Goal: Check status: Check status

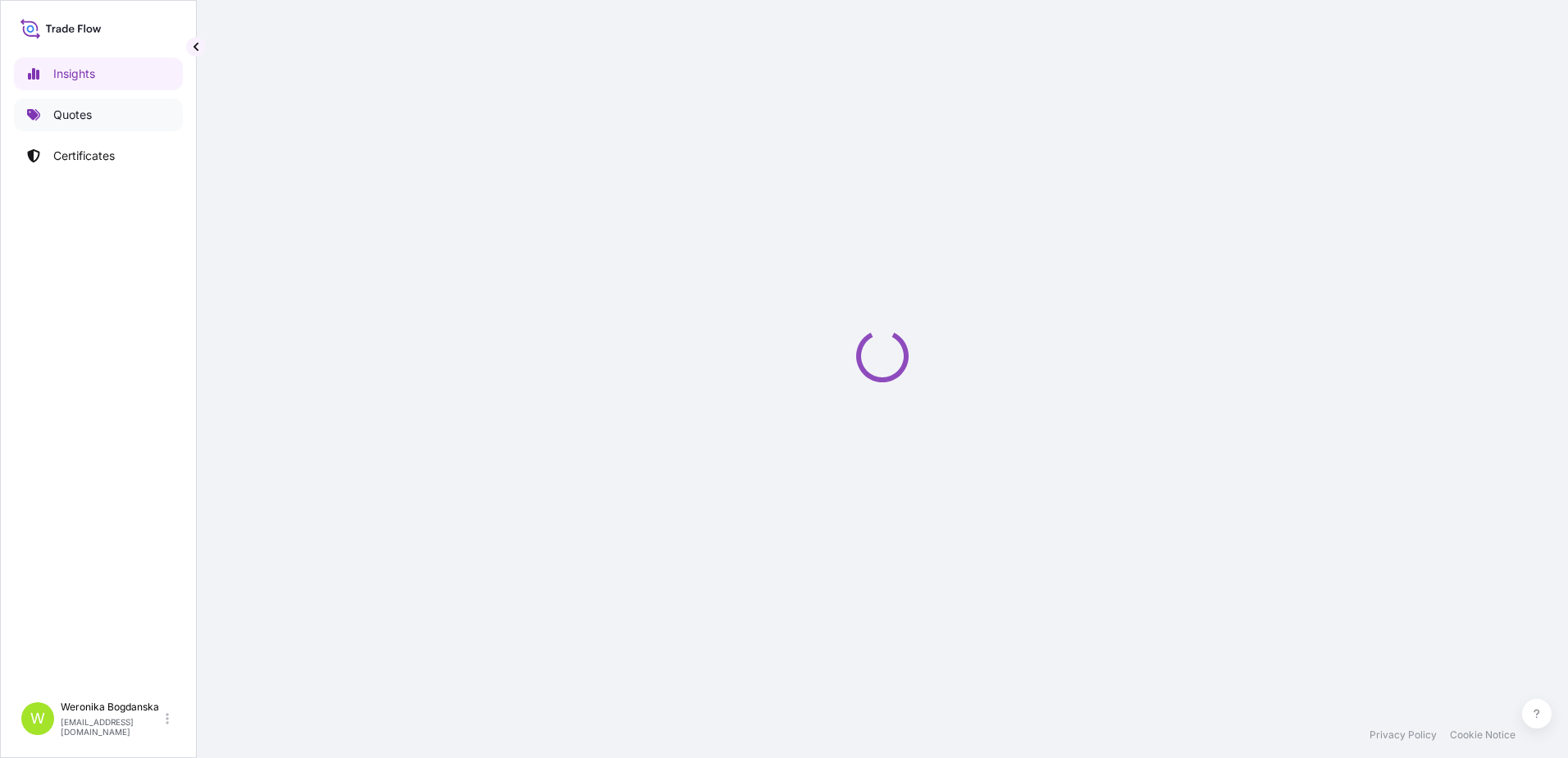
select select "2025"
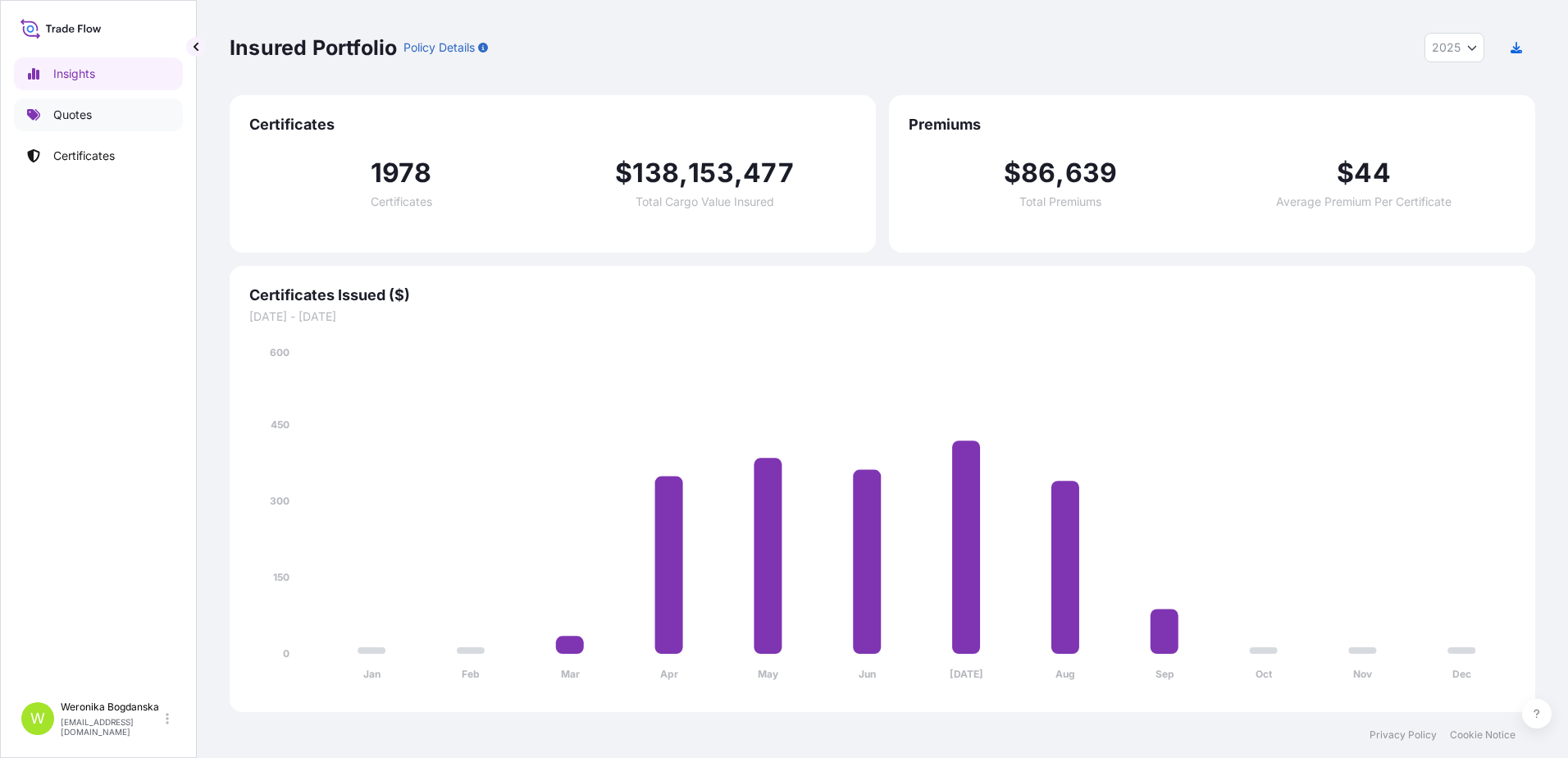
click at [76, 120] on p "Quotes" at bounding box center [73, 114] width 39 height 16
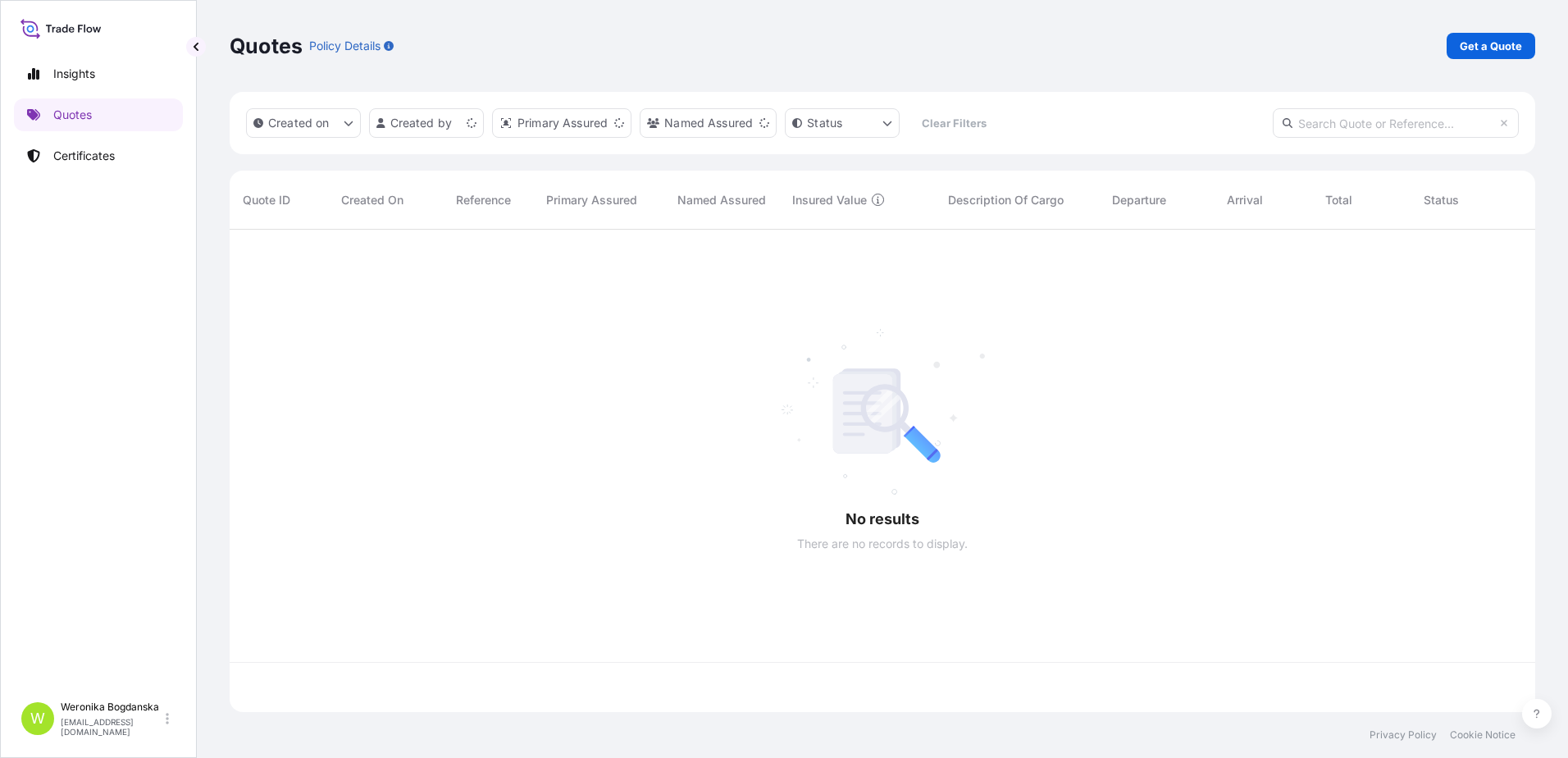
scroll to position [479, 1293]
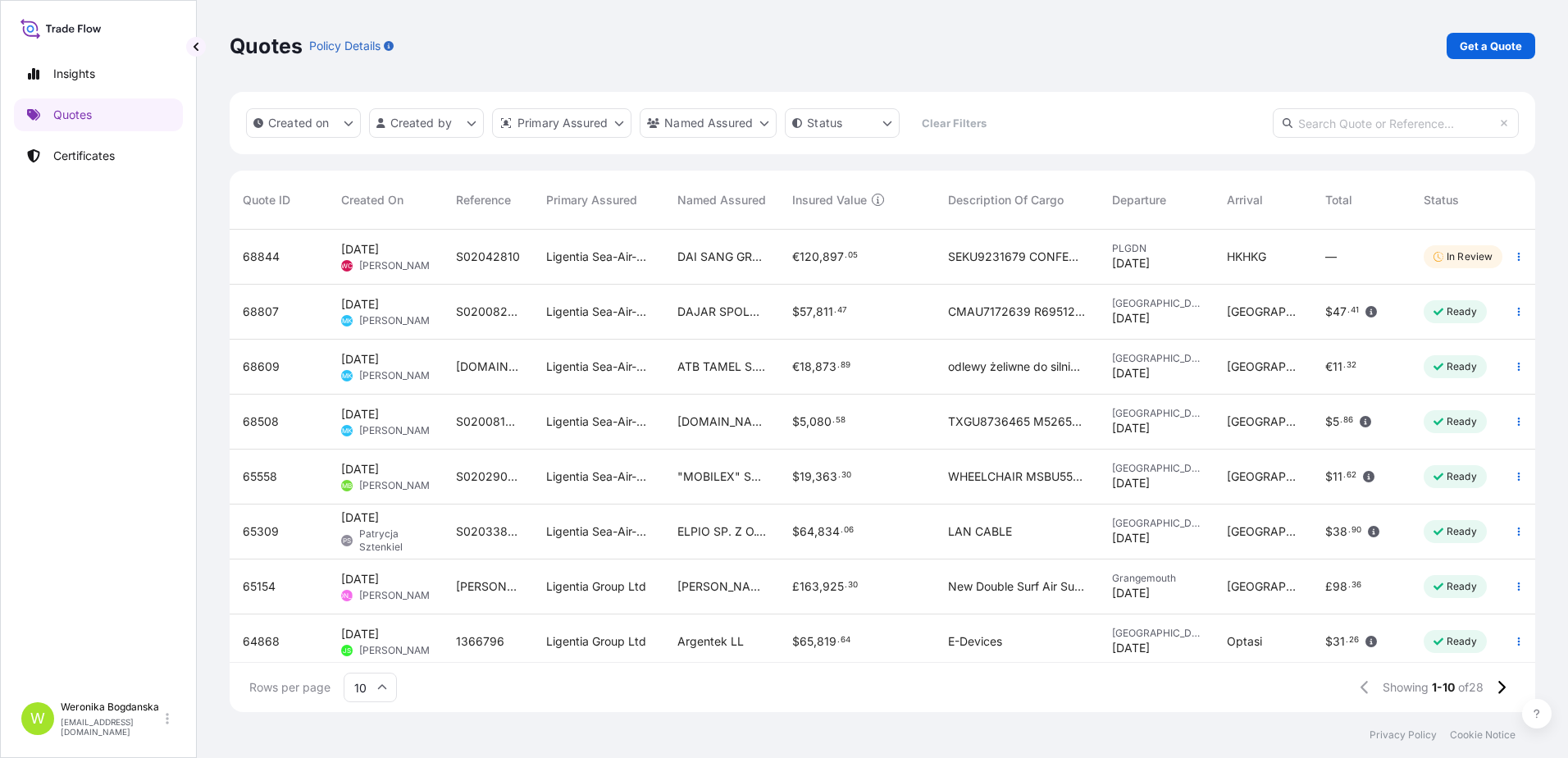
paste input "S02008217"
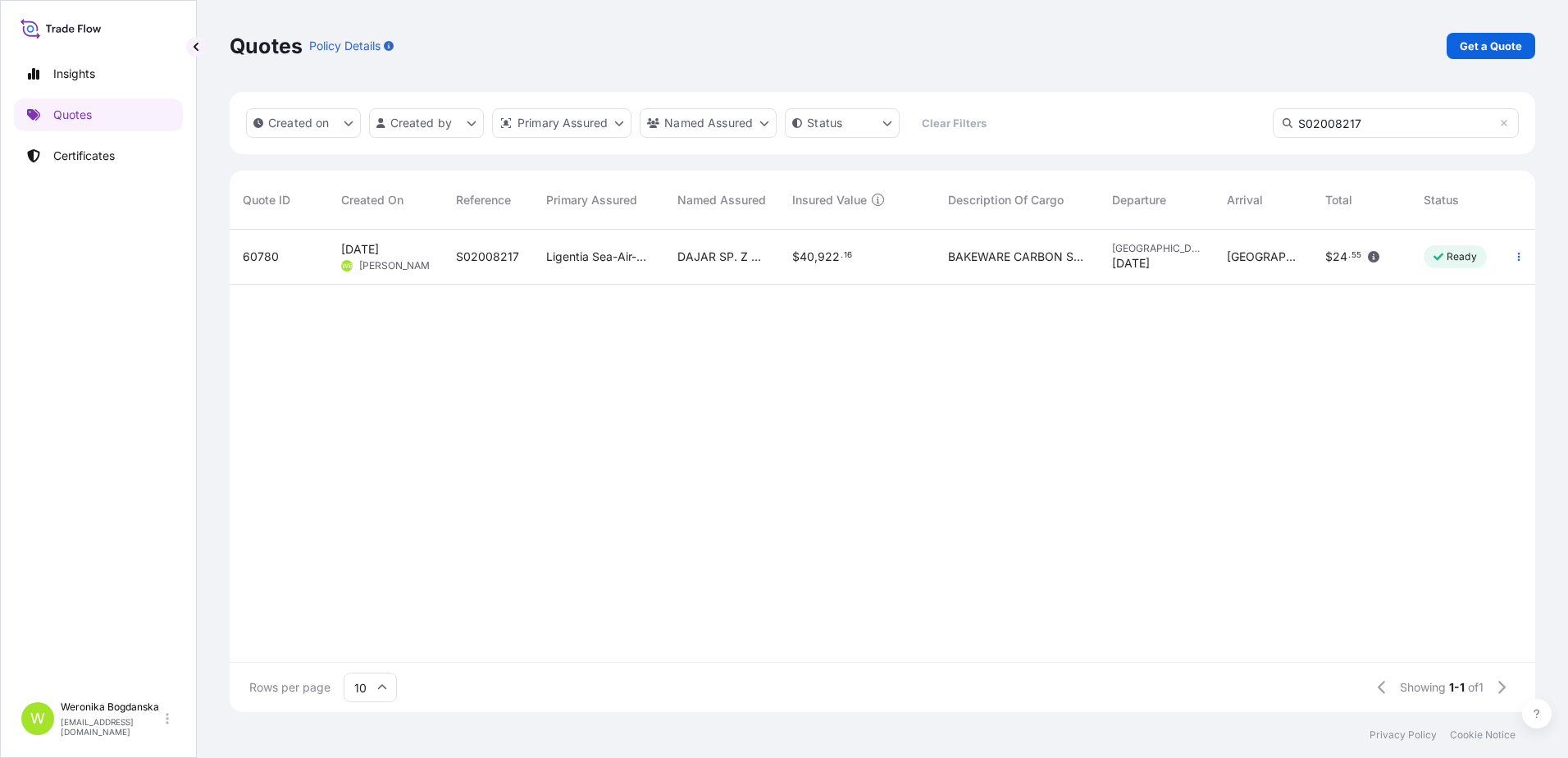
type input "S02008217"
click at [255, 258] on span "60780" at bounding box center [260, 256] width 36 height 16
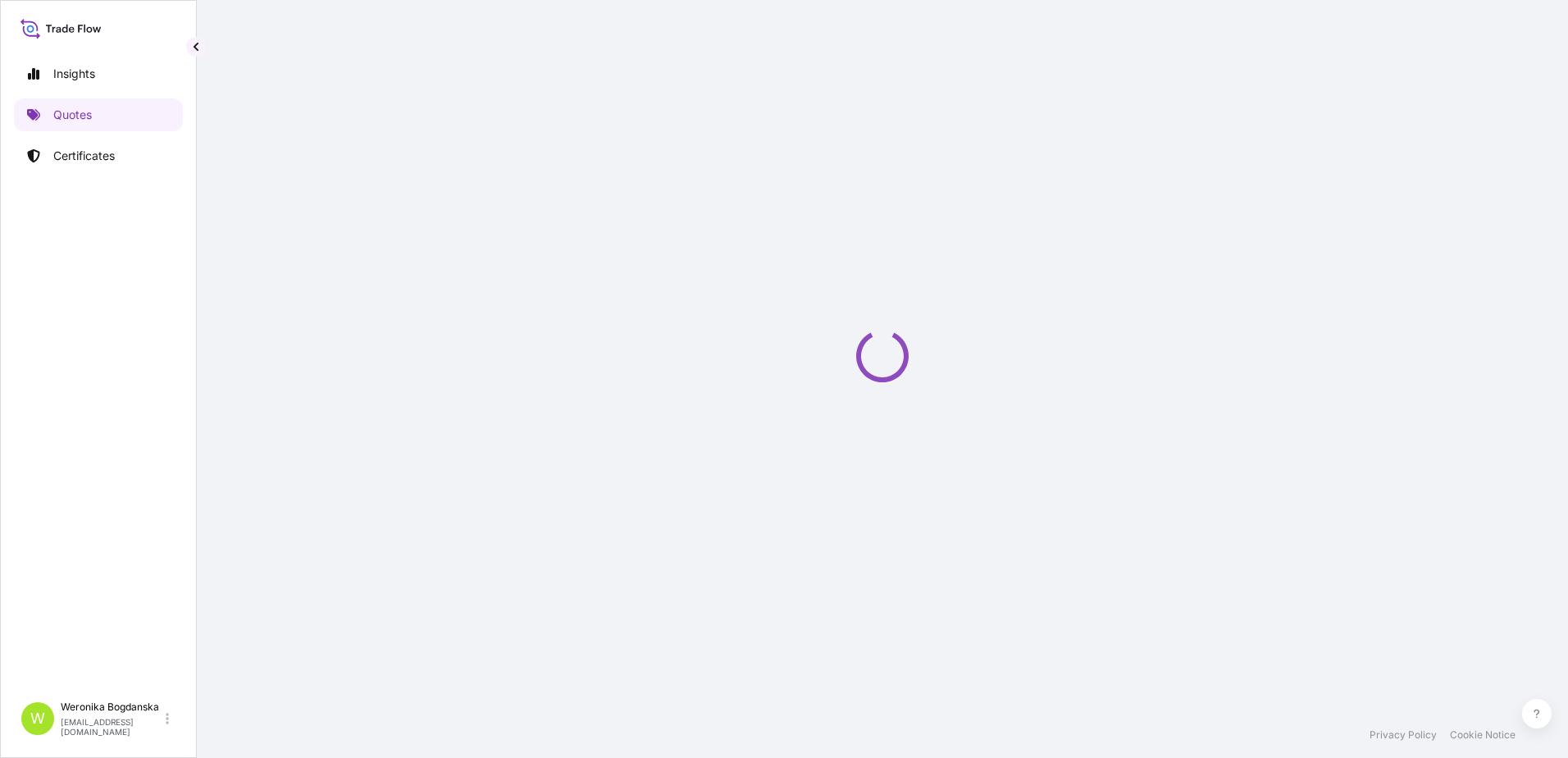
select select "Sea"
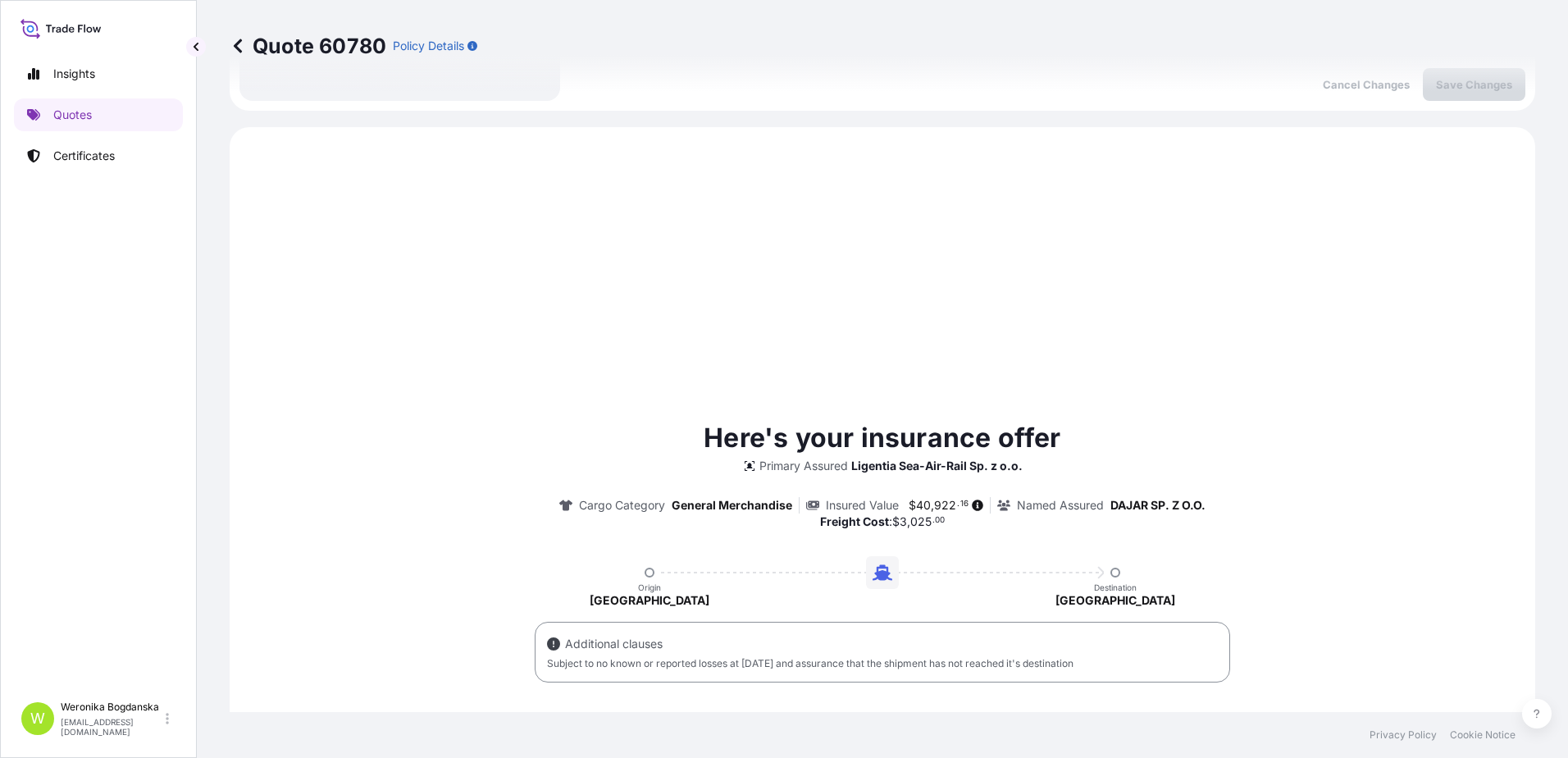
scroll to position [562, 0]
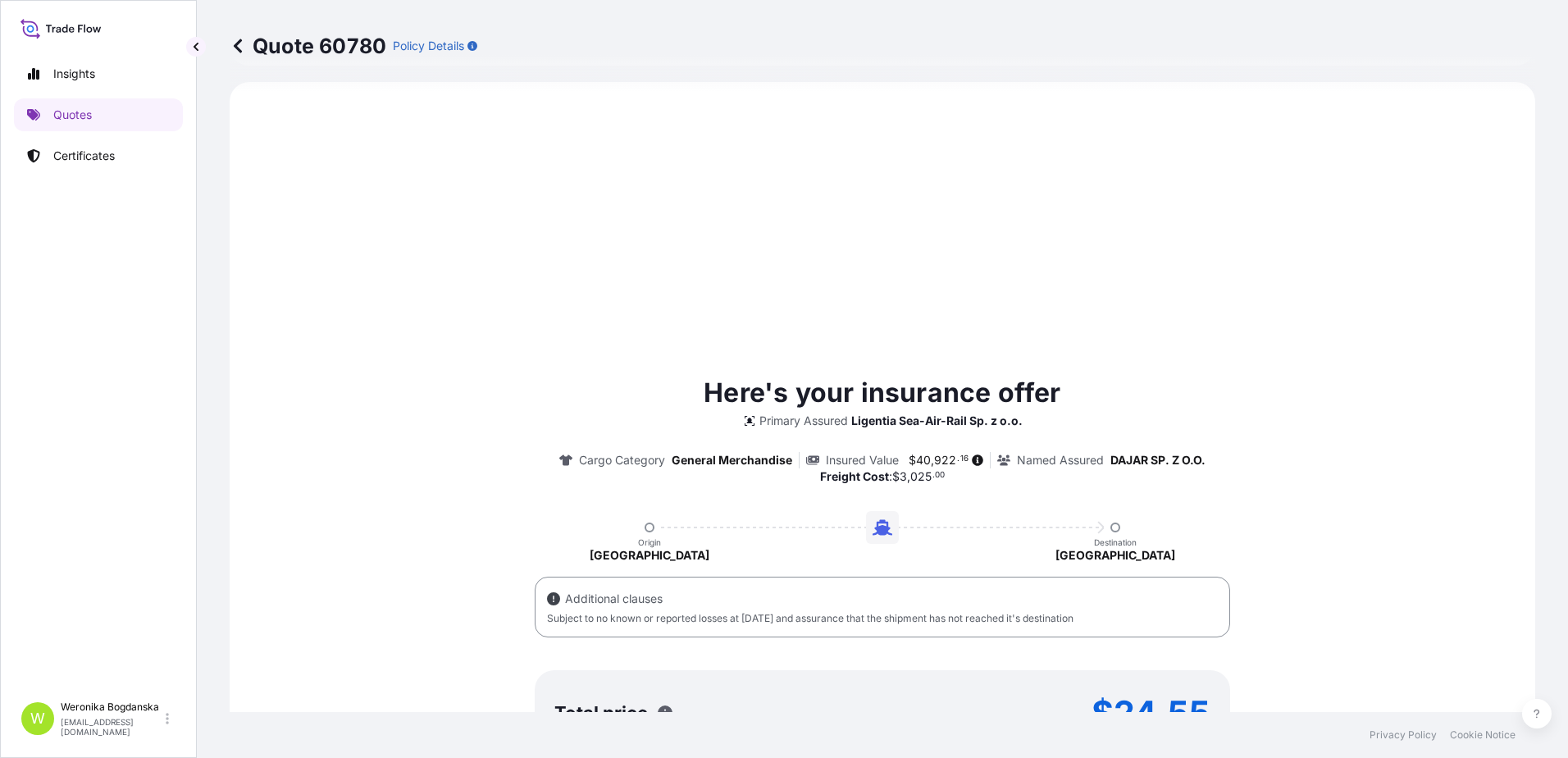
select select "31440"
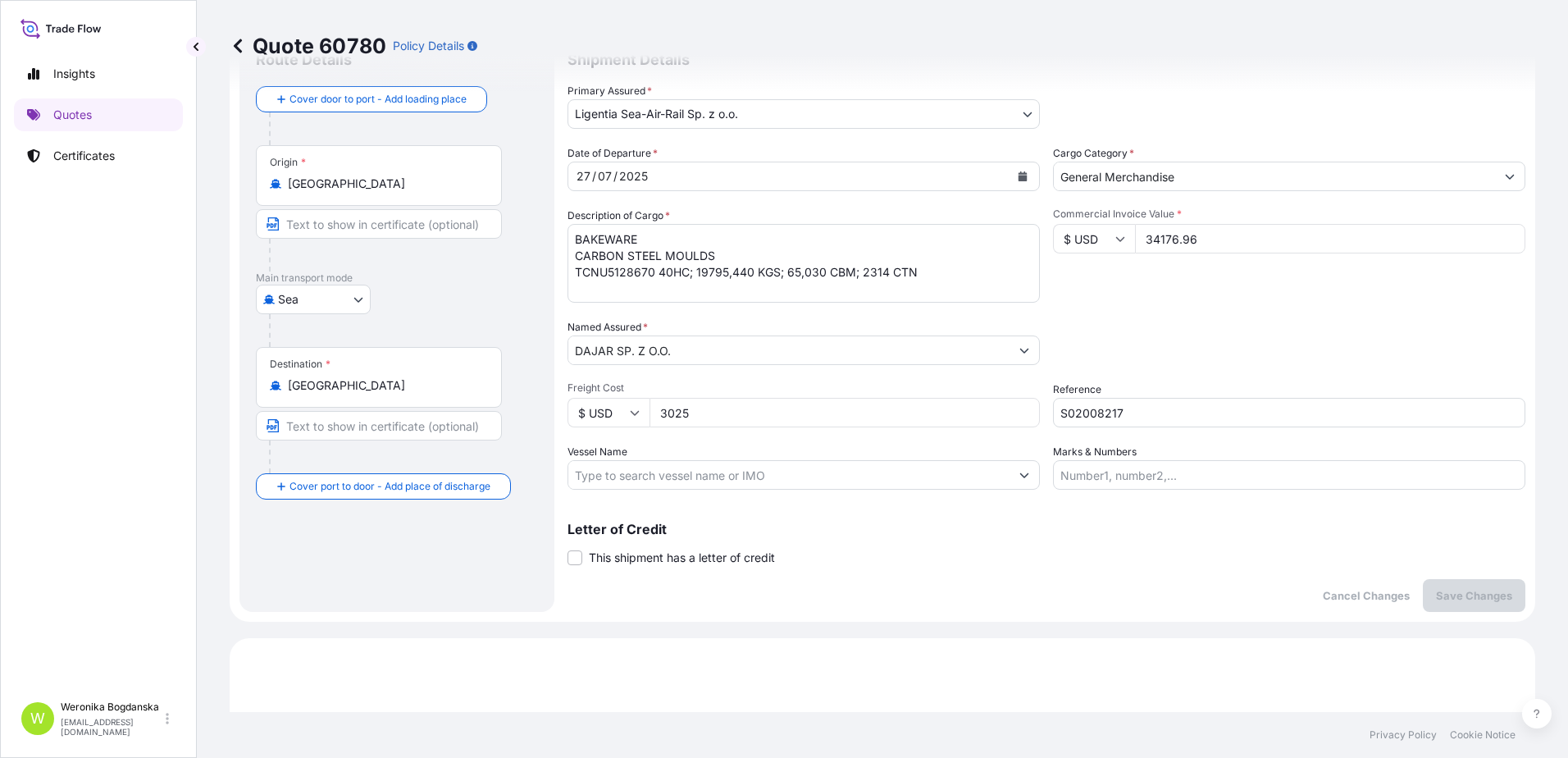
scroll to position [0, 0]
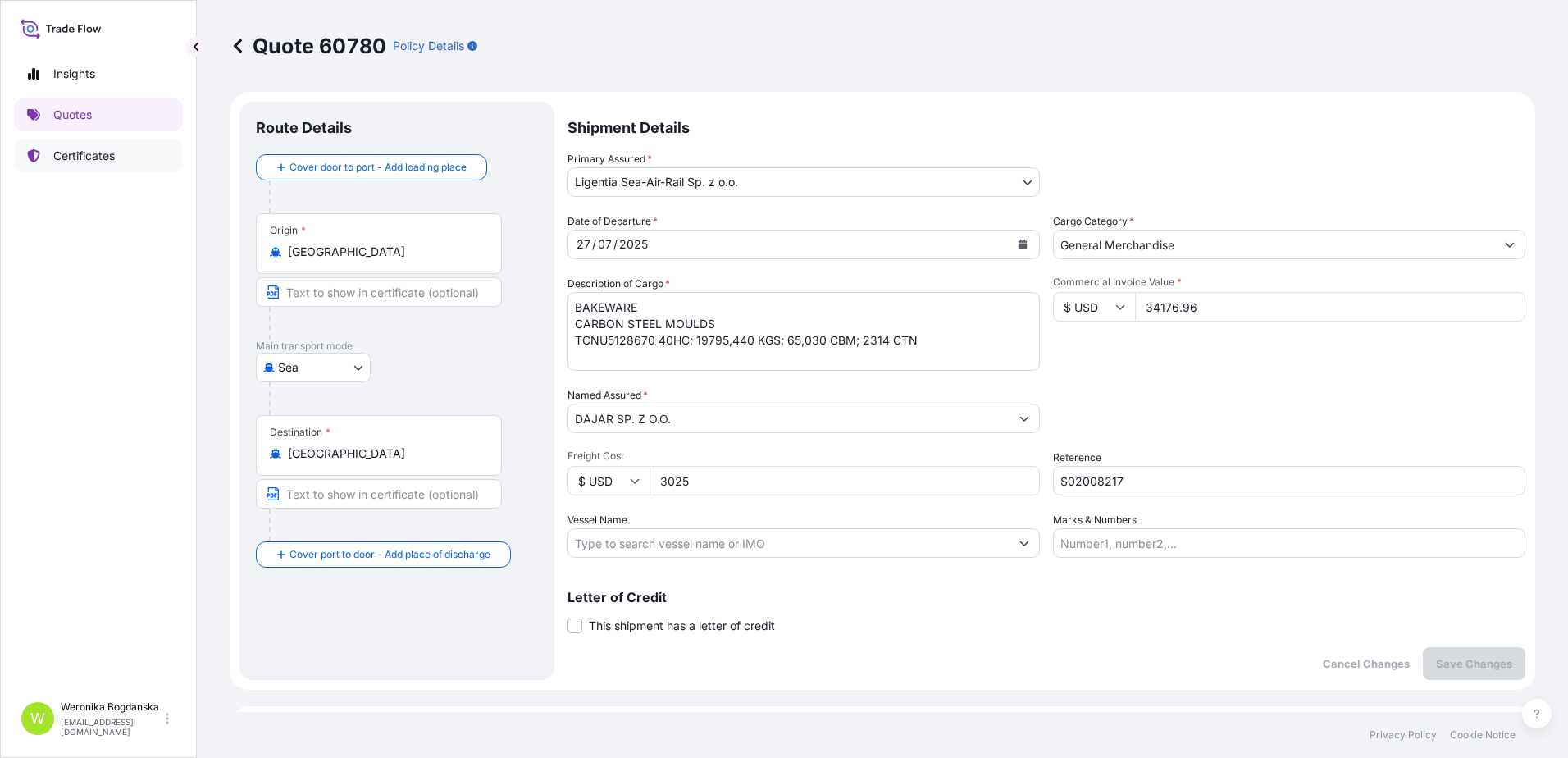
click at [103, 155] on p "Certificates" at bounding box center [84, 156] width 62 height 16
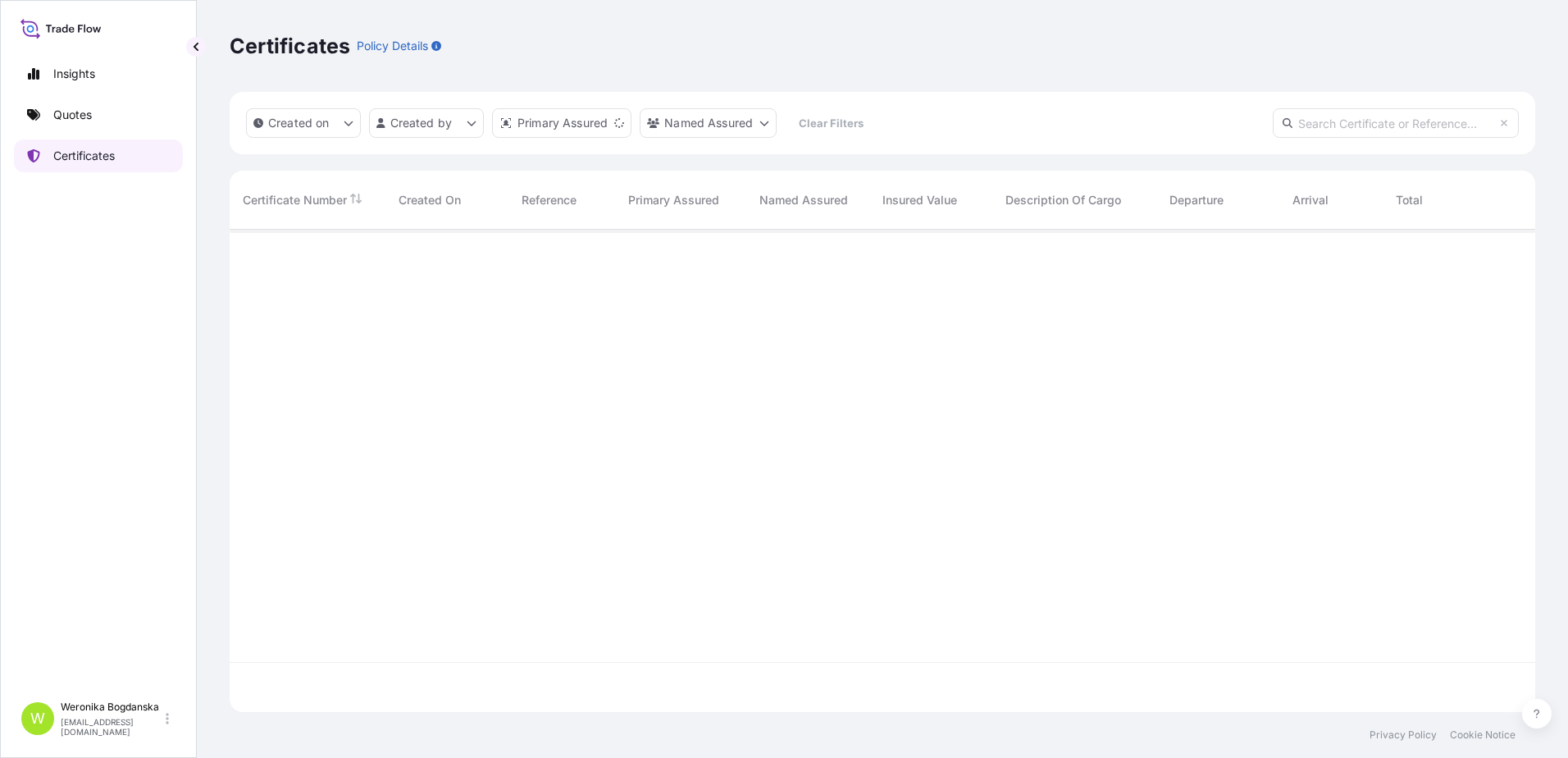
scroll to position [479, 1293]
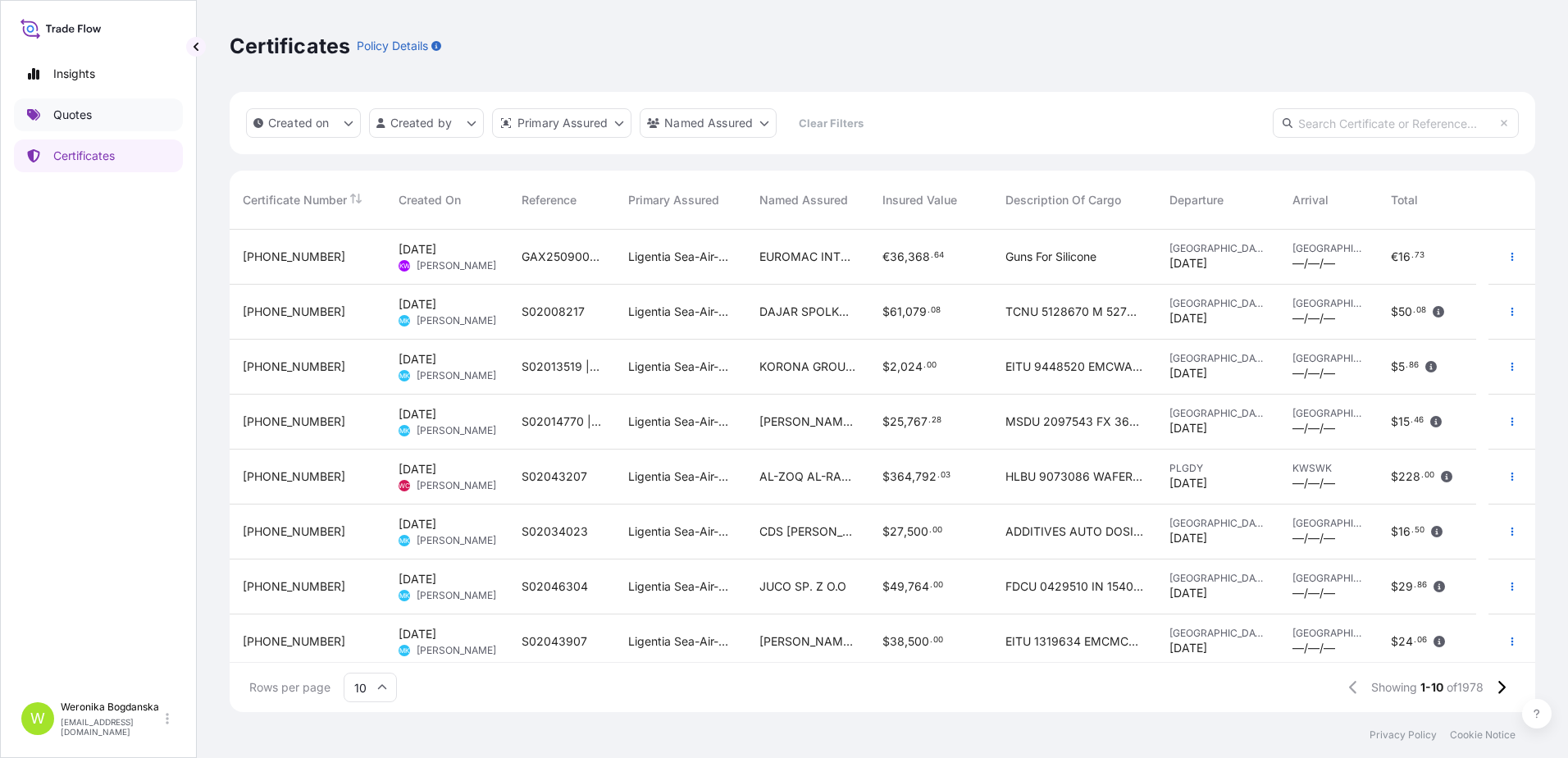
click at [88, 113] on p "Quotes" at bounding box center [73, 114] width 39 height 16
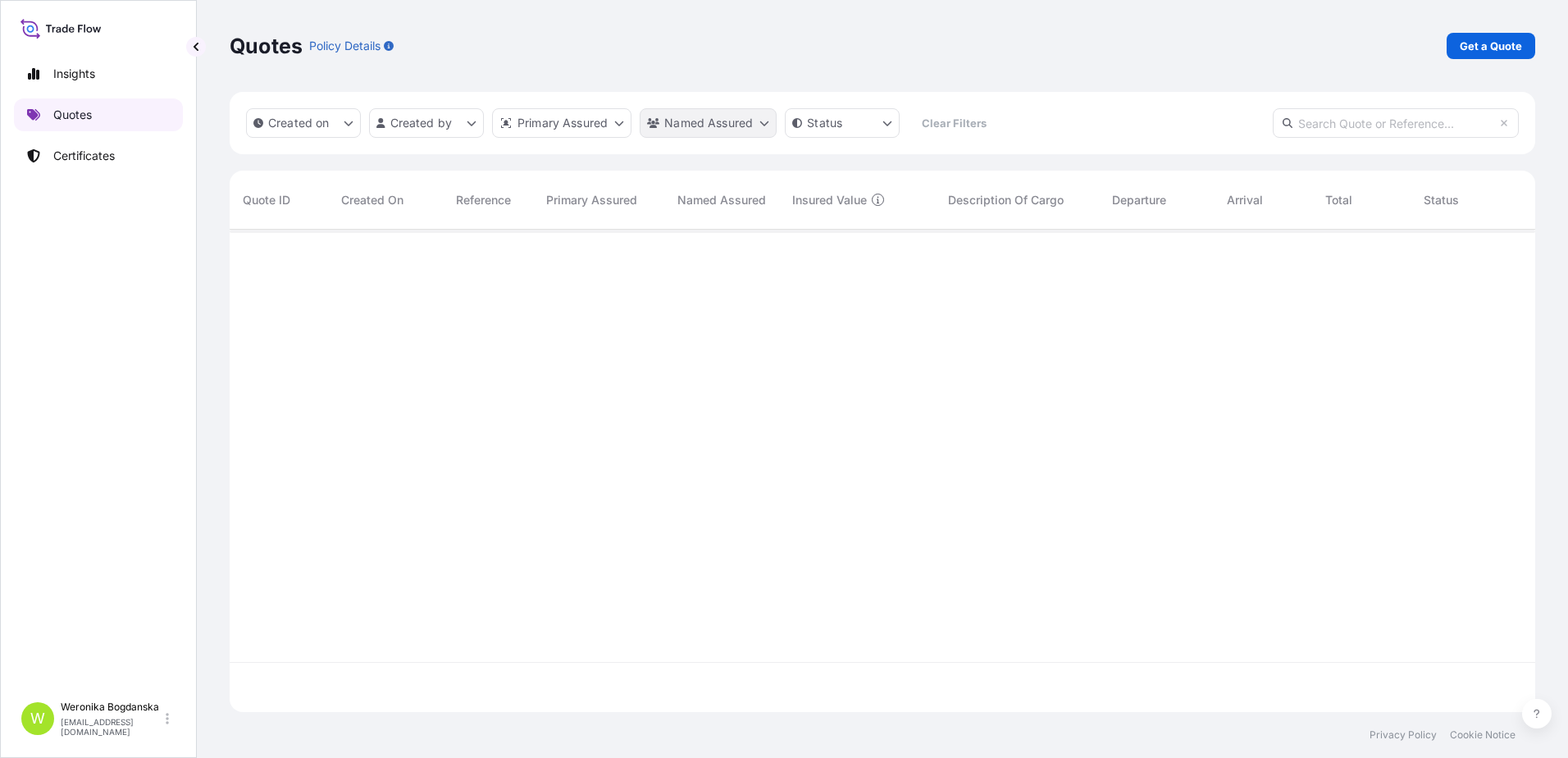
scroll to position [479, 1293]
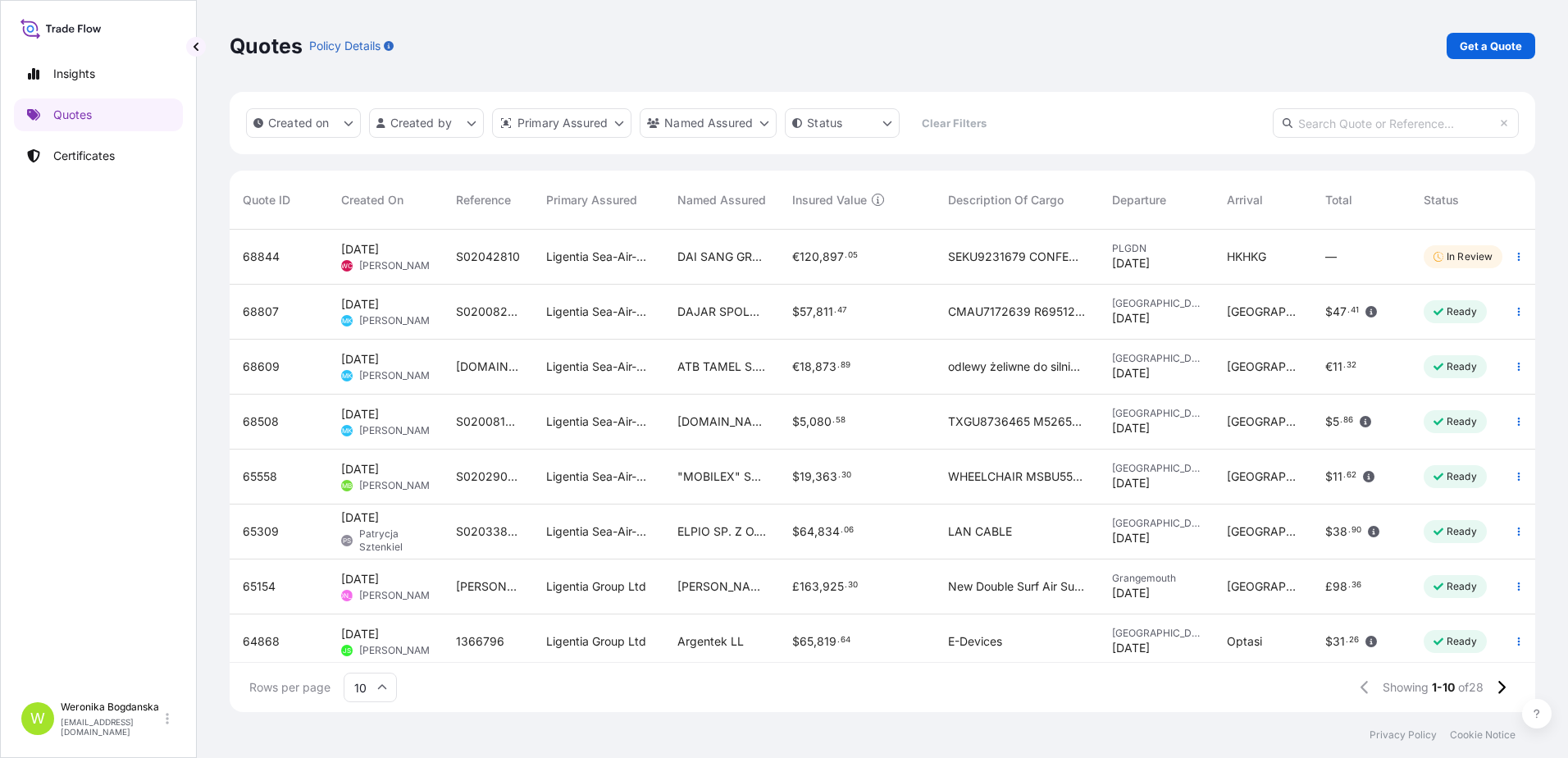
click at [1336, 124] on input "text" at bounding box center [1395, 123] width 246 height 30
paste input "S02008217"
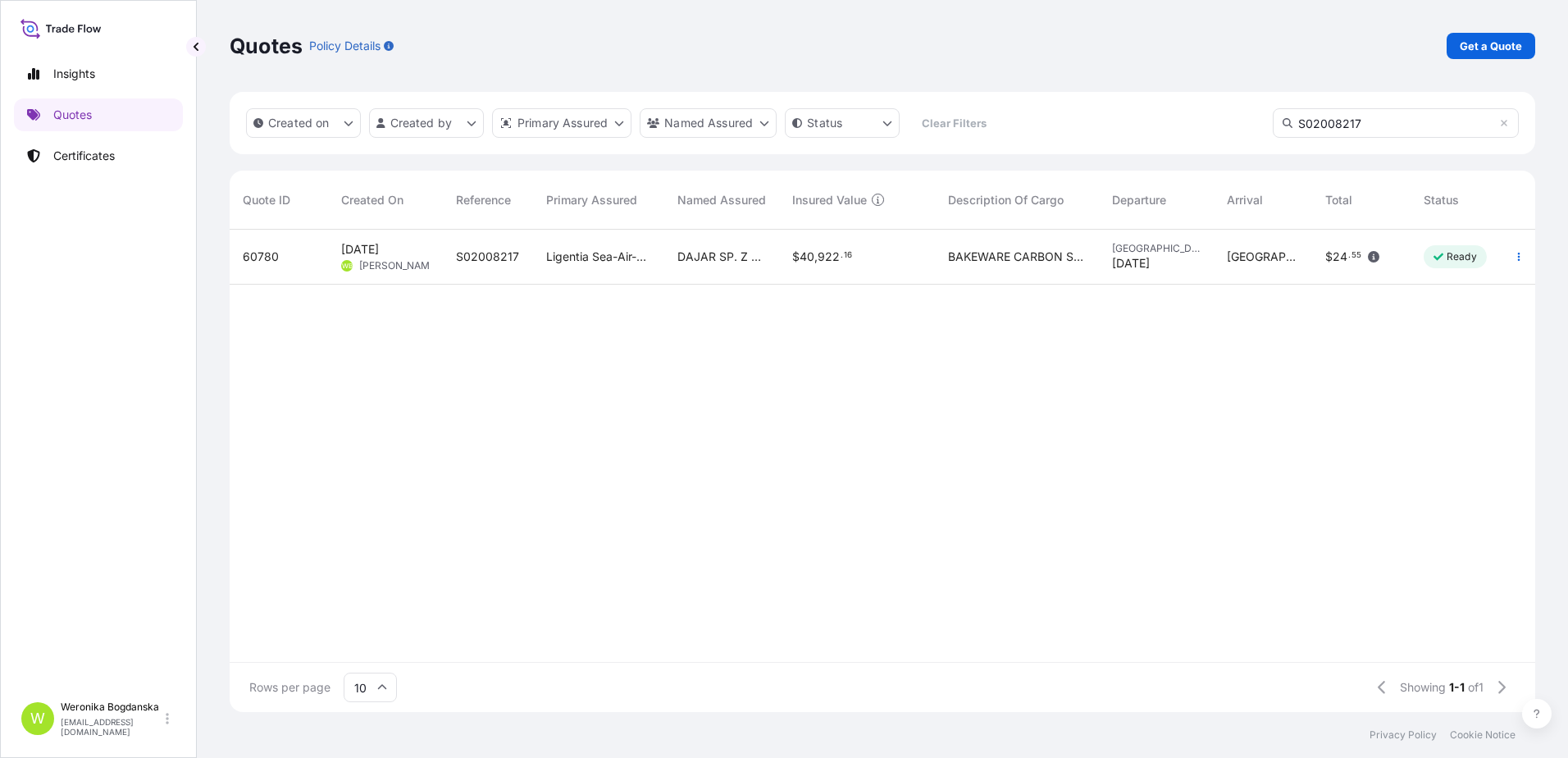
type input "S02008217"
click at [676, 267] on div "DAJAR SP. Z O.O." at bounding box center [721, 256] width 115 height 55
select select "Sea"
select select "31440"
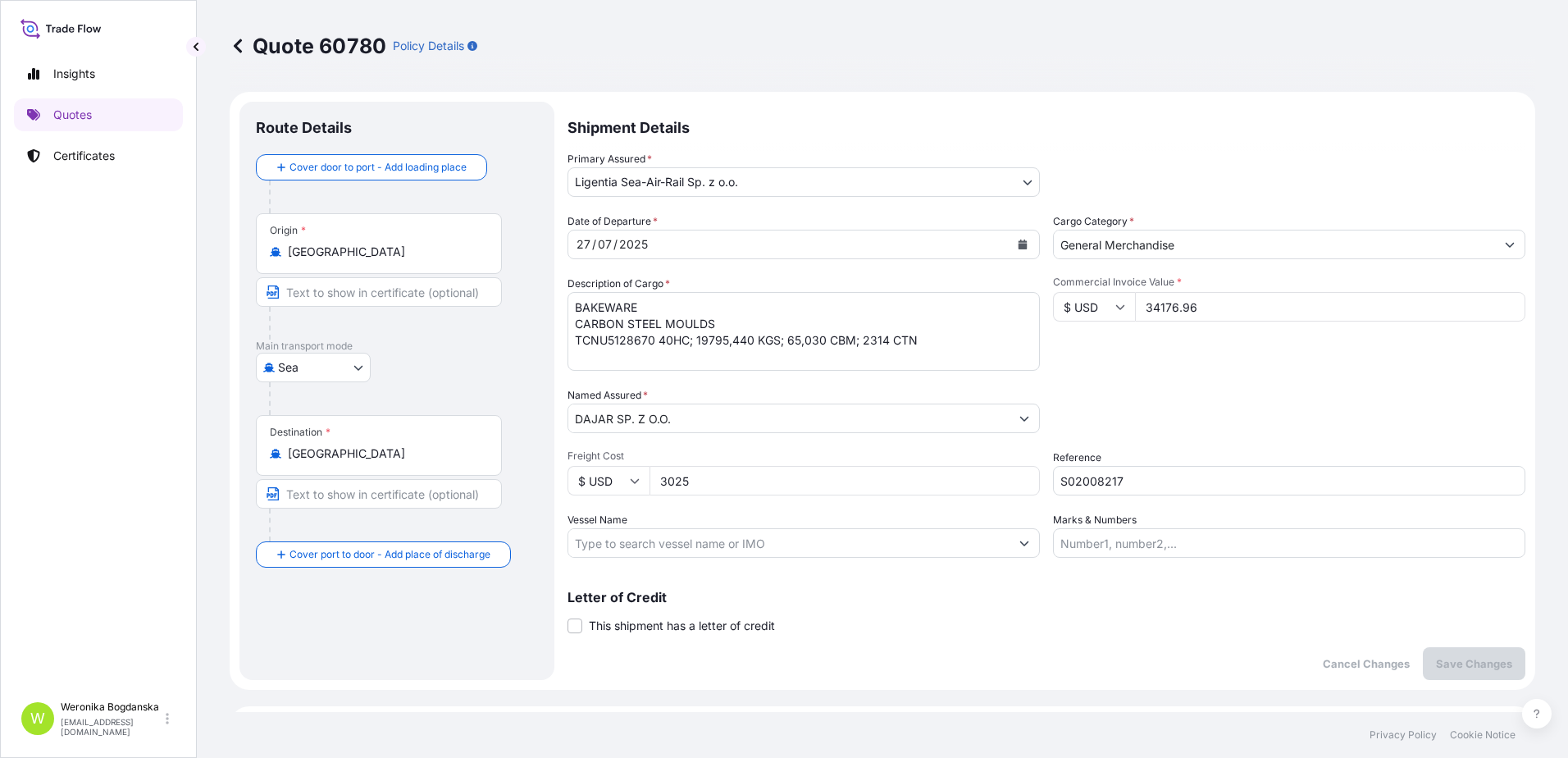
click at [1088, 480] on input "S02008217" at bounding box center [1289, 481] width 472 height 30
click at [80, 107] on p "Quotes" at bounding box center [73, 114] width 39 height 16
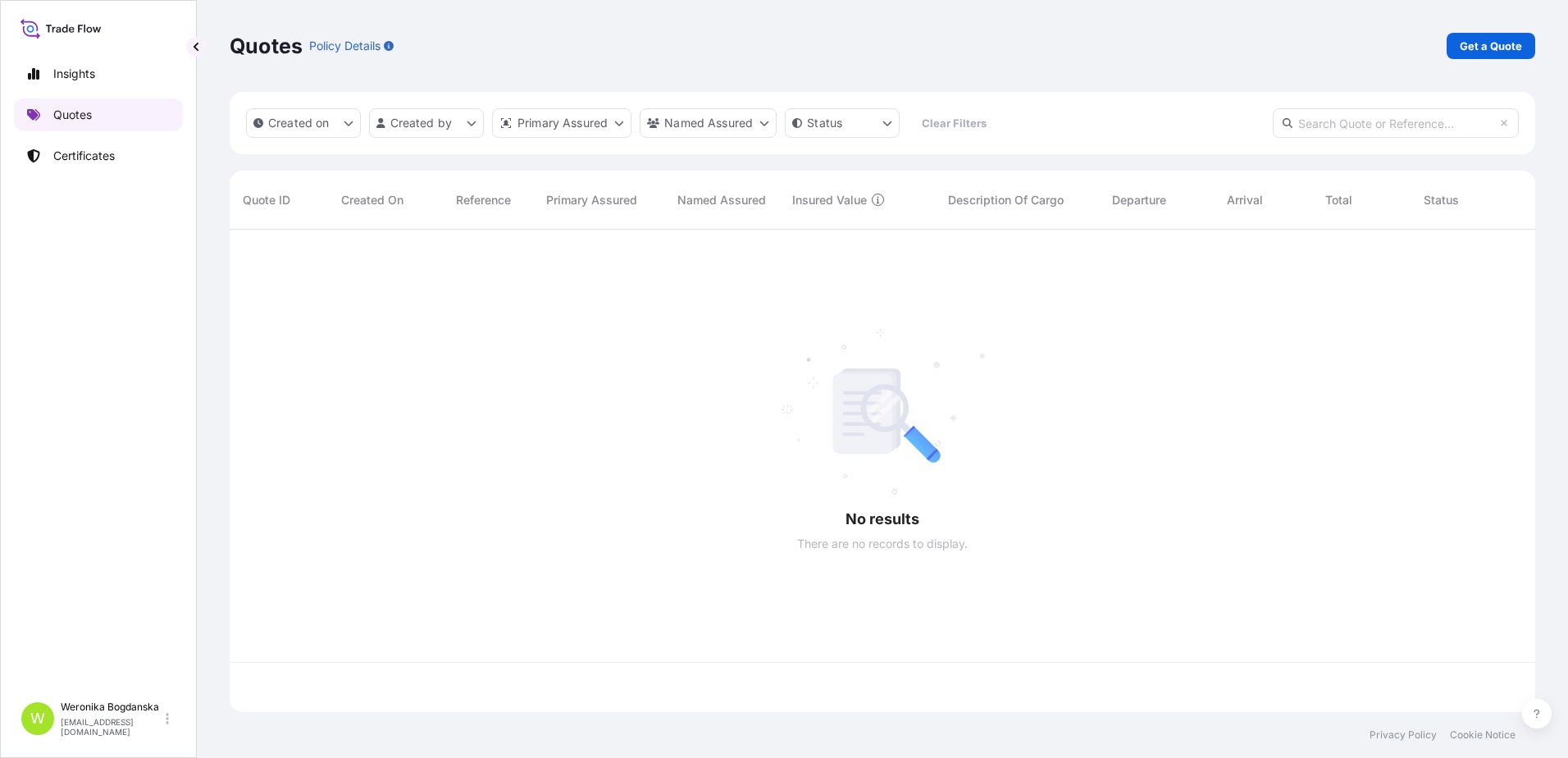
scroll to position [479, 1293]
